Goal: Check status: Check status

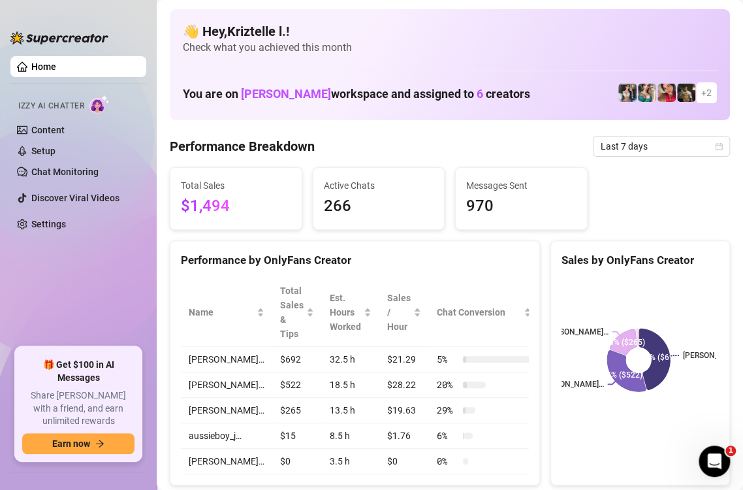
click at [637, 187] on div "Total Sales $1,494 Active Chats 266 Messages Sent 970" at bounding box center [450, 198] width 571 height 63
click at [642, 142] on span "Last 7 days" at bounding box center [661, 147] width 121 height 20
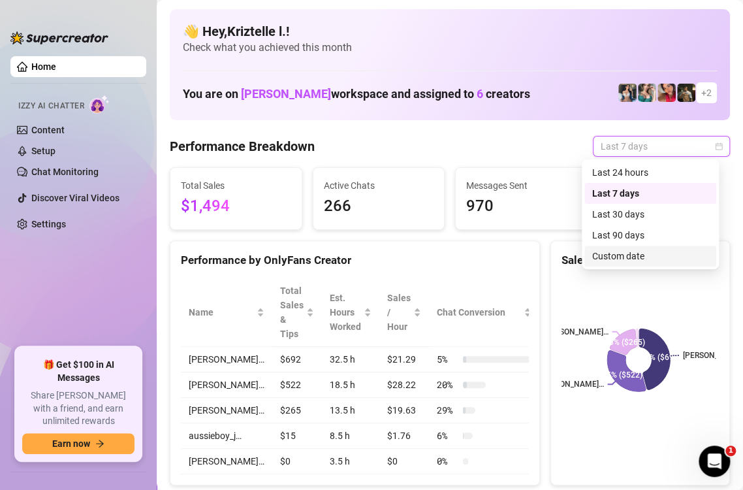
click at [641, 251] on div "Custom date" at bounding box center [650, 256] width 116 height 14
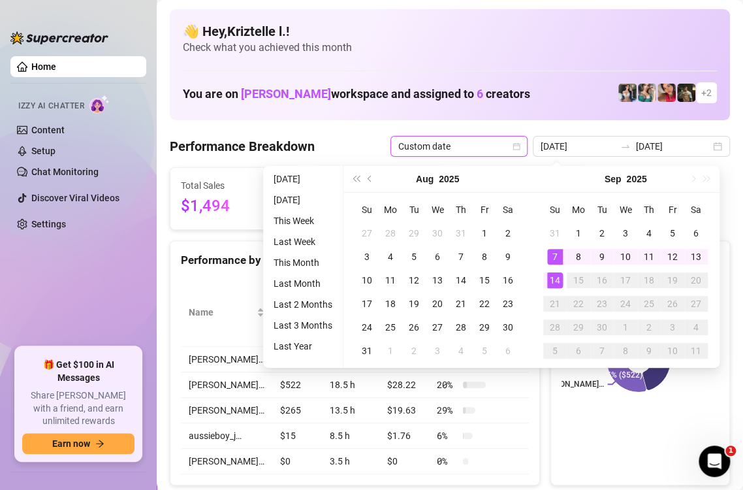
type input "[DATE]"
click at [559, 284] on div "14" at bounding box center [555, 280] width 16 height 16
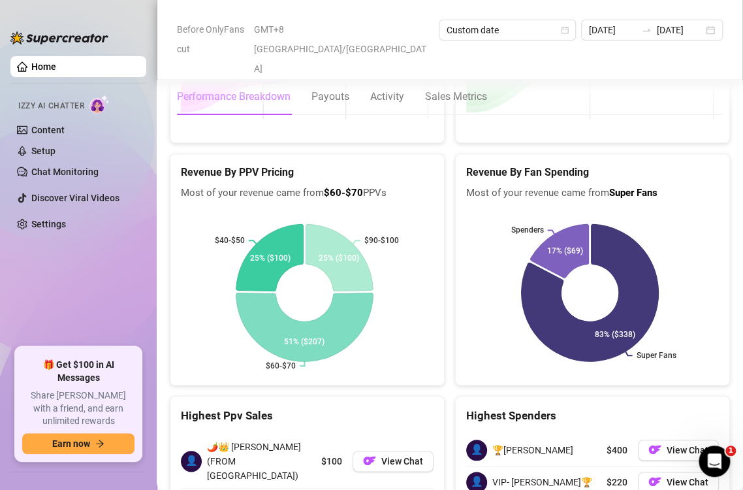
scroll to position [1960, 0]
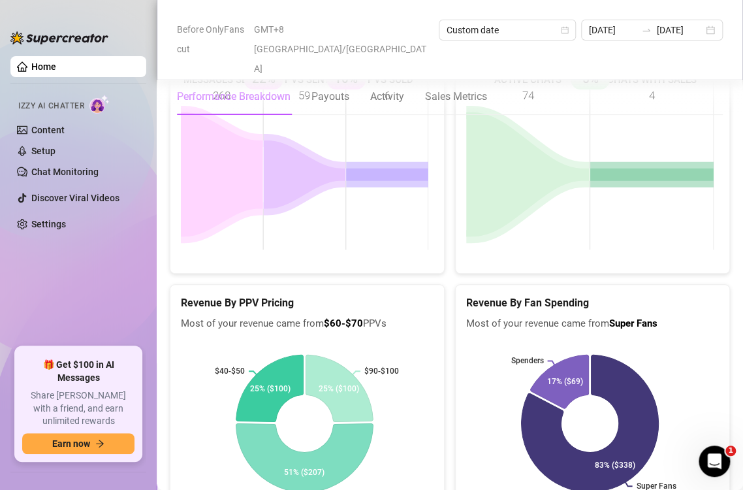
drag, startPoint x: 587, startPoint y: 155, endPoint x: 568, endPoint y: 76, distance: 82.1
click at [587, 155] on rect at bounding box center [590, 165] width 248 height 196
click at [577, 152] on rect at bounding box center [590, 165] width 248 height 196
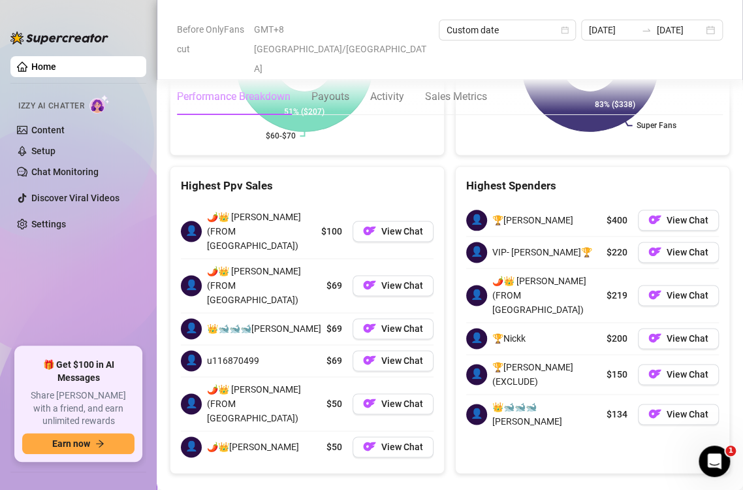
scroll to position [2330, 0]
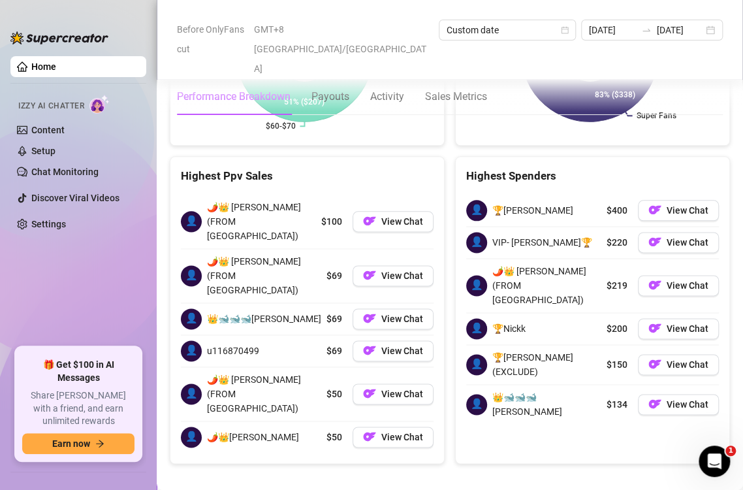
click at [589, 33] on input "[DATE]" at bounding box center [612, 30] width 46 height 14
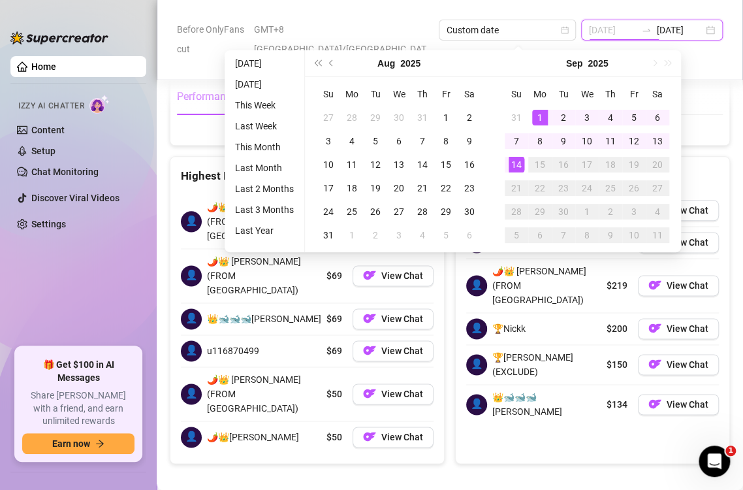
type input "[DATE]"
click at [540, 114] on div "1" at bounding box center [540, 118] width 16 height 16
type input "[DATE]"
click at [513, 165] on div "14" at bounding box center [517, 165] width 16 height 16
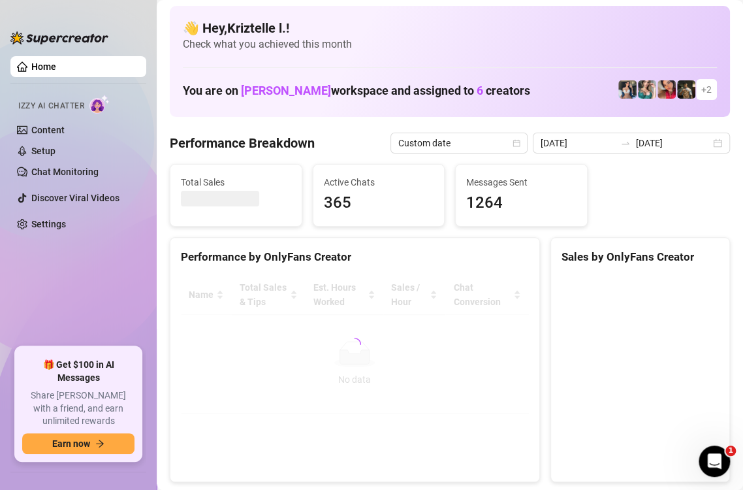
scroll to position [0, 0]
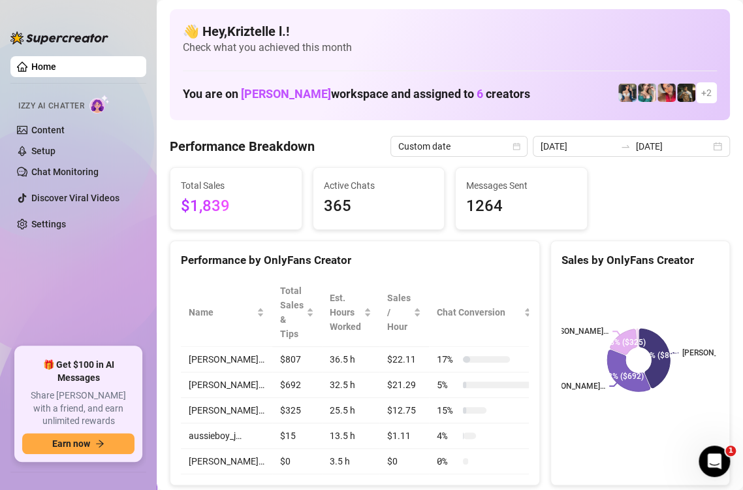
click at [610, 211] on div "Total Sales $1,839 Active Chats 365 Messages Sent 1264" at bounding box center [450, 198] width 571 height 63
click at [577, 140] on input "[DATE]" at bounding box center [578, 146] width 74 height 14
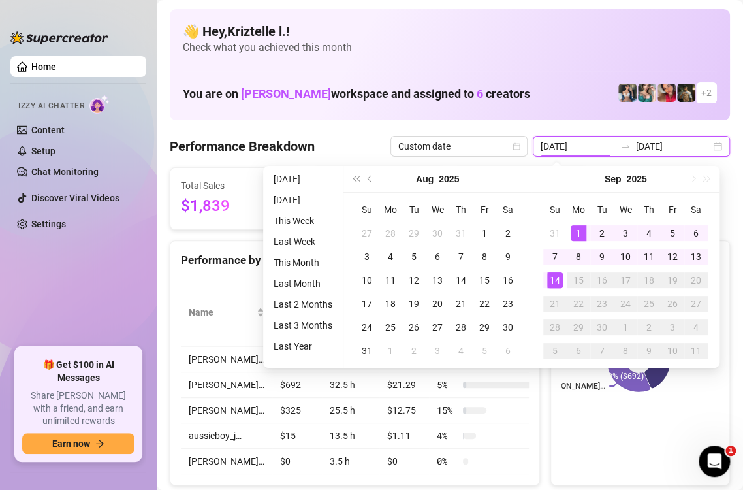
type input "[DATE]"
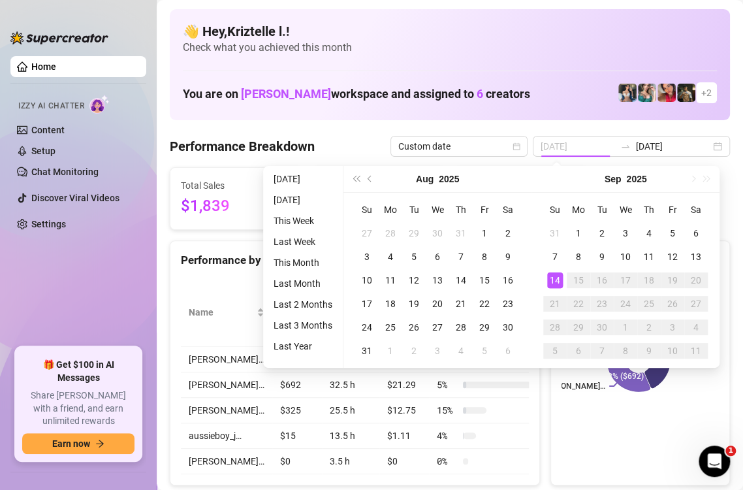
click at [559, 282] on div "14" at bounding box center [555, 280] width 16 height 16
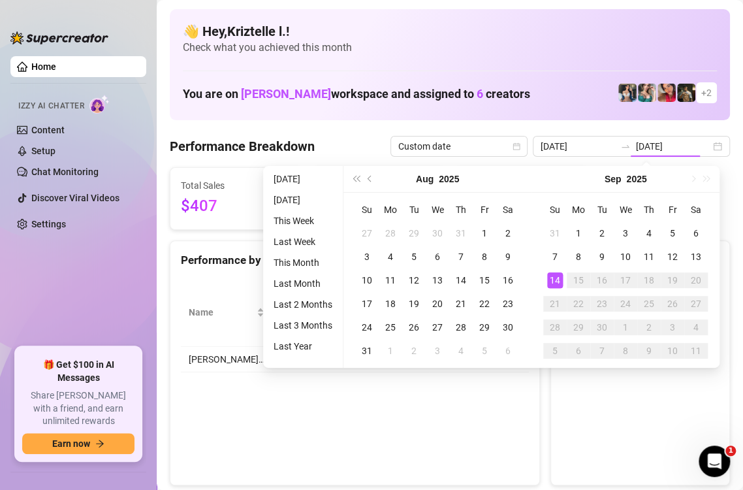
type input "[DATE]"
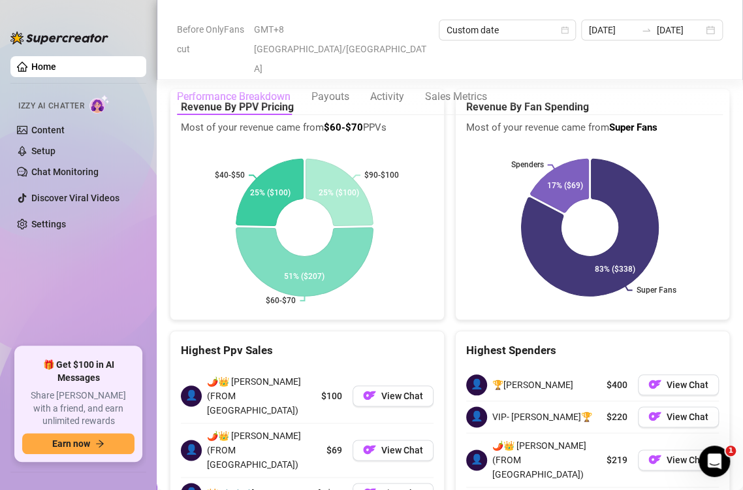
scroll to position [2330, 0]
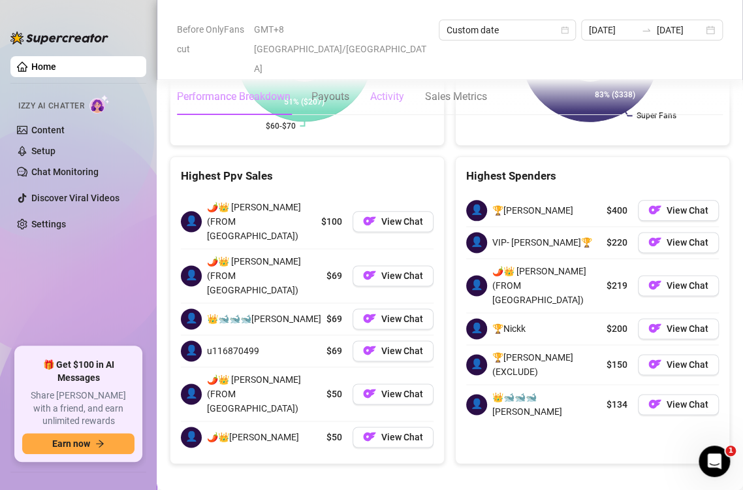
click at [399, 89] on div "Activity" at bounding box center [387, 97] width 34 height 16
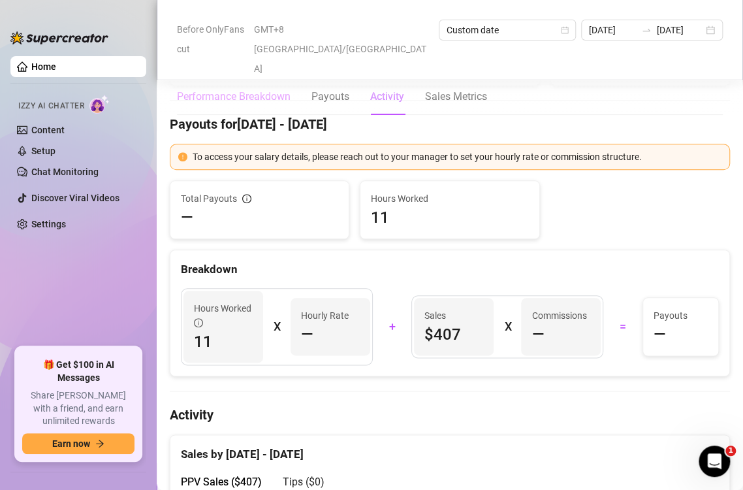
scroll to position [358, 0]
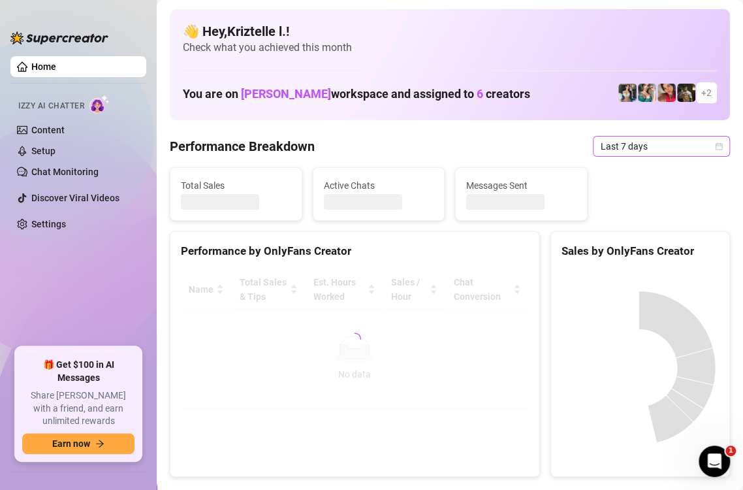
click at [642, 142] on span "Last 7 days" at bounding box center [661, 147] width 121 height 20
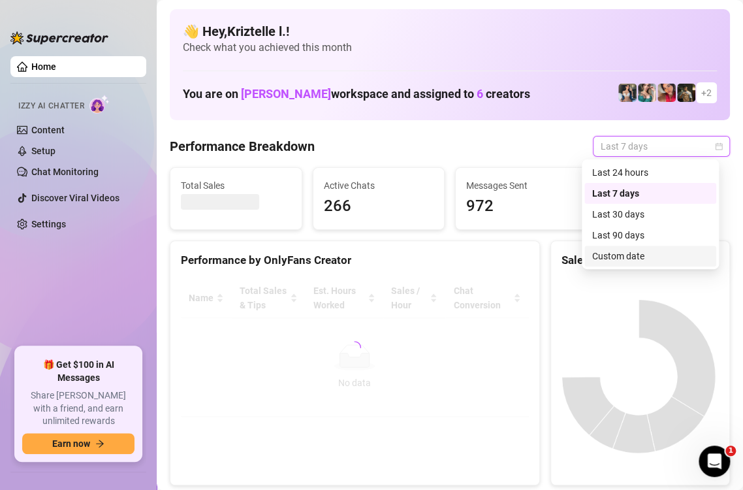
click at [616, 250] on div "Custom date" at bounding box center [650, 256] width 116 height 14
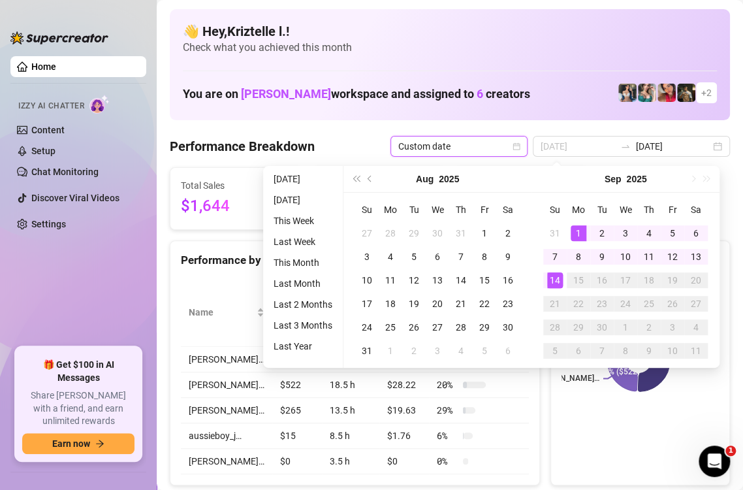
type input "[DATE]"
click at [578, 227] on div "1" at bounding box center [579, 233] width 16 height 16
type input "[DATE]"
click at [557, 283] on div "14" at bounding box center [555, 280] width 16 height 16
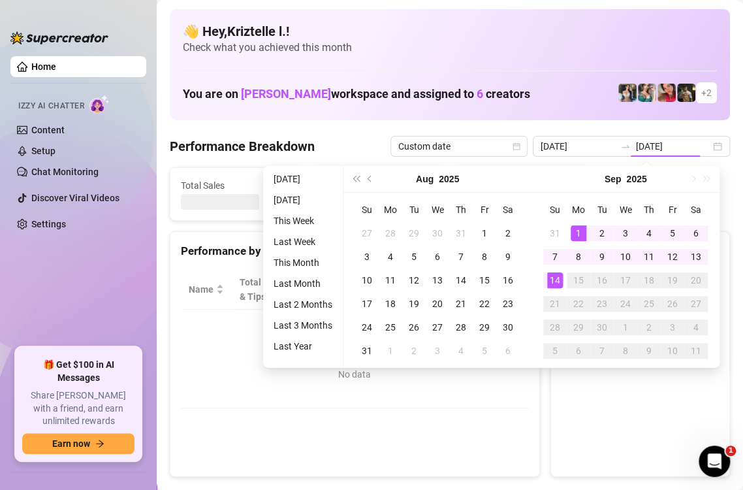
type input "[DATE]"
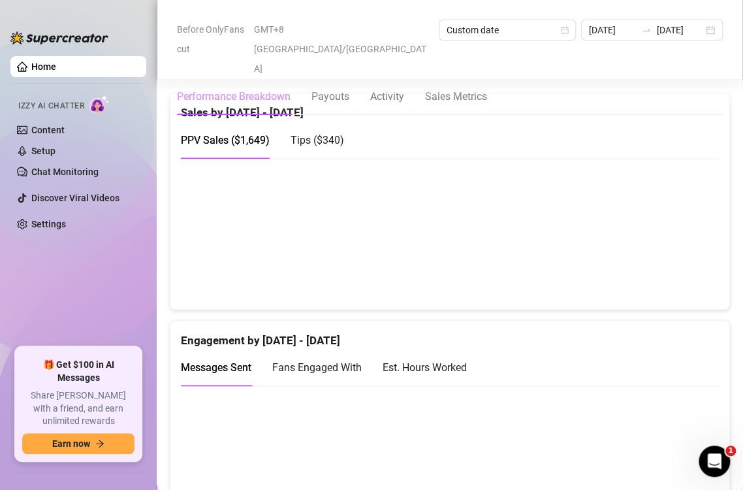
scroll to position [719, 0]
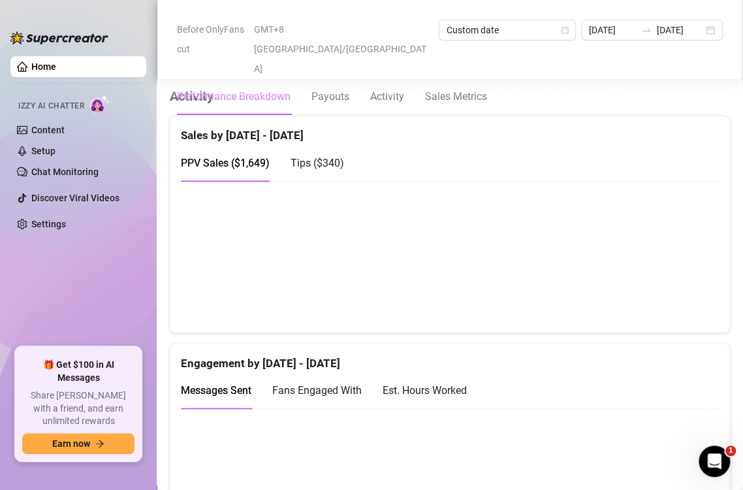
click at [327, 157] on span "Tips ( $340 )" at bounding box center [318, 163] width 54 height 12
click at [436, 225] on canvas at bounding box center [444, 256] width 527 height 131
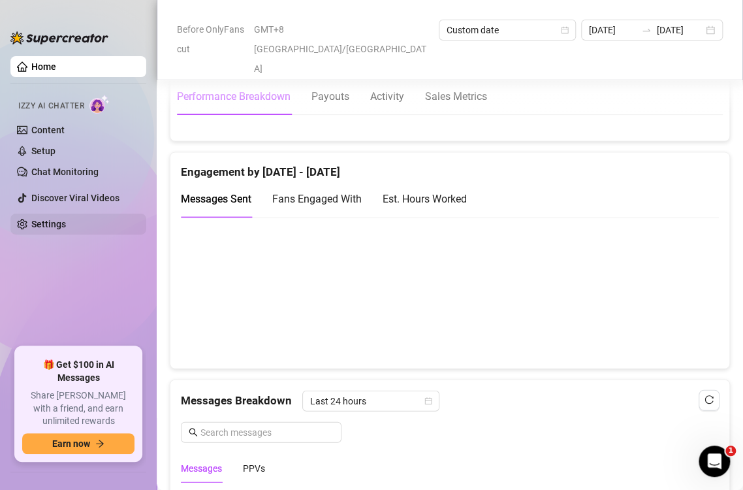
scroll to position [915, 0]
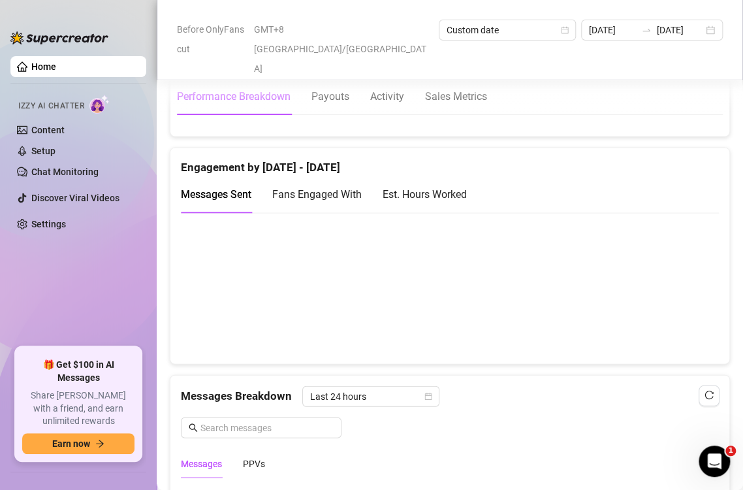
click at [569, 163] on div "Engagement by [DATE] - [DATE]" at bounding box center [450, 162] width 538 height 28
